Goal: Browse casually: Explore the website without a specific task or goal

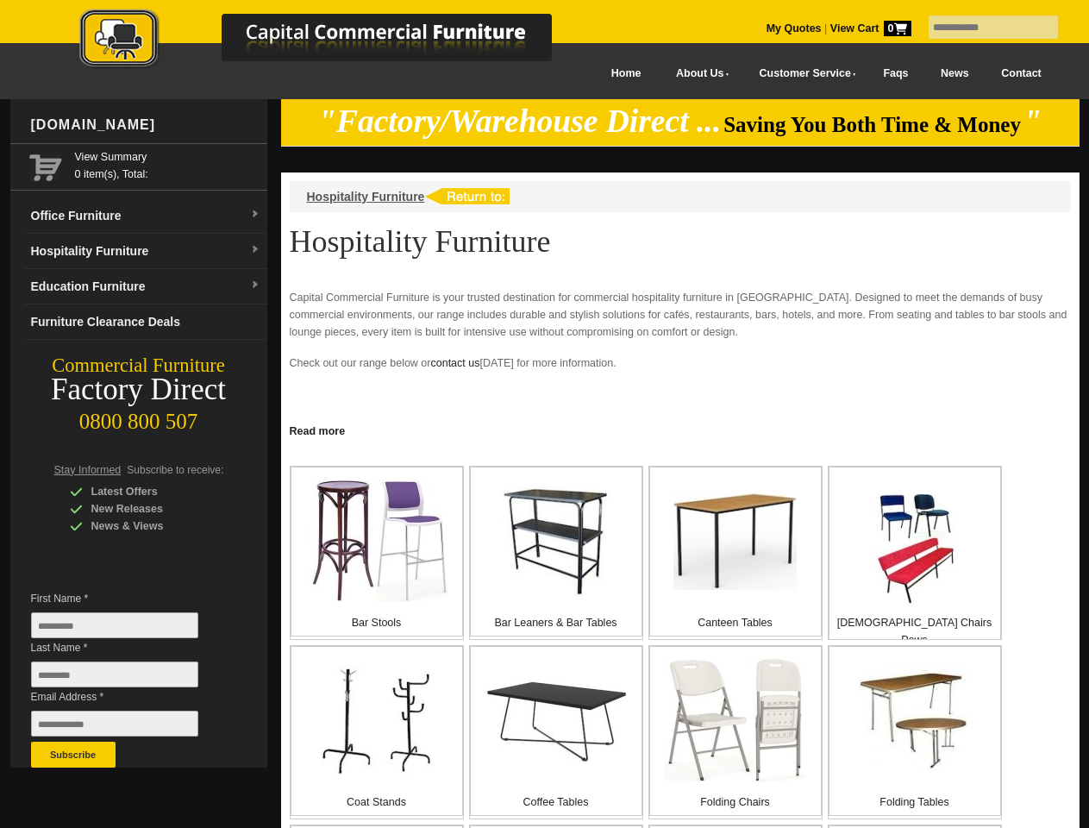
click at [982, 28] on input "text" at bounding box center [993, 27] width 129 height 23
click at [128, 679] on input "Last Name *" at bounding box center [114, 674] width 167 height 26
click at [73, 755] on button "Subscribe" at bounding box center [73, 755] width 85 height 26
click at [680, 429] on link "Read more" at bounding box center [680, 429] width 799 height 22
